Goal: Information Seeking & Learning: Learn about a topic

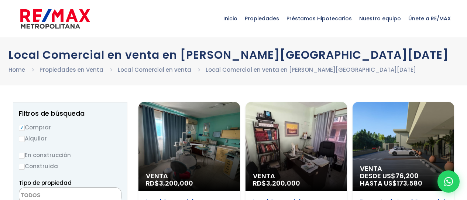
select select
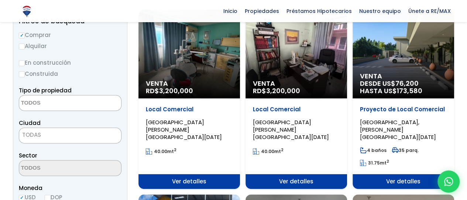
scroll to position [103, 0]
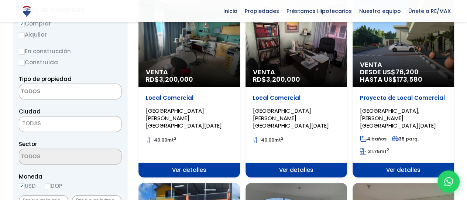
click at [215, 48] on div "Venta RD$ 3,200,000" at bounding box center [188, 42] width 101 height 89
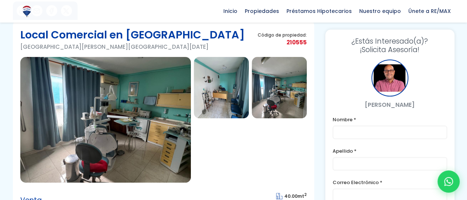
scroll to position [44, 0]
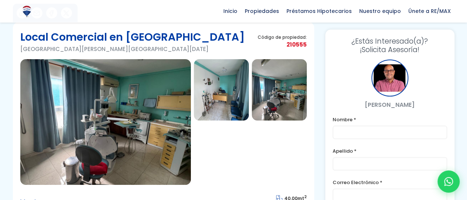
click at [283, 93] on img at bounding box center [279, 89] width 55 height 61
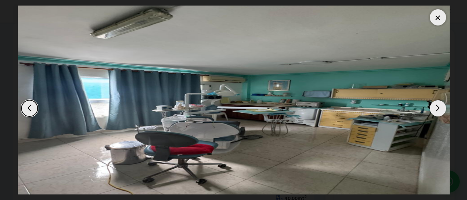
click at [434, 109] on div "Next slide" at bounding box center [437, 108] width 16 height 16
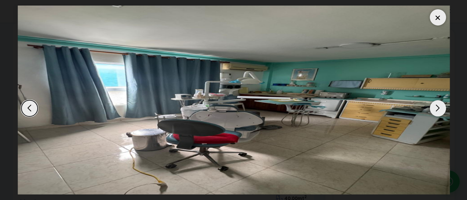
click at [431, 111] on div "Next slide" at bounding box center [437, 108] width 16 height 16
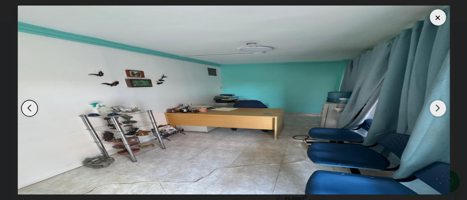
click at [435, 108] on div "Next slide" at bounding box center [437, 108] width 16 height 16
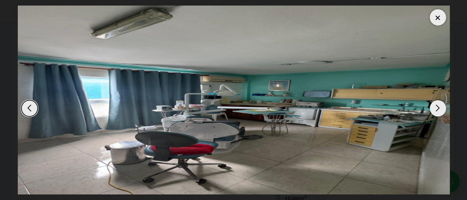
click at [438, 21] on div at bounding box center [437, 17] width 16 height 16
